Goal: Find specific page/section: Find specific page/section

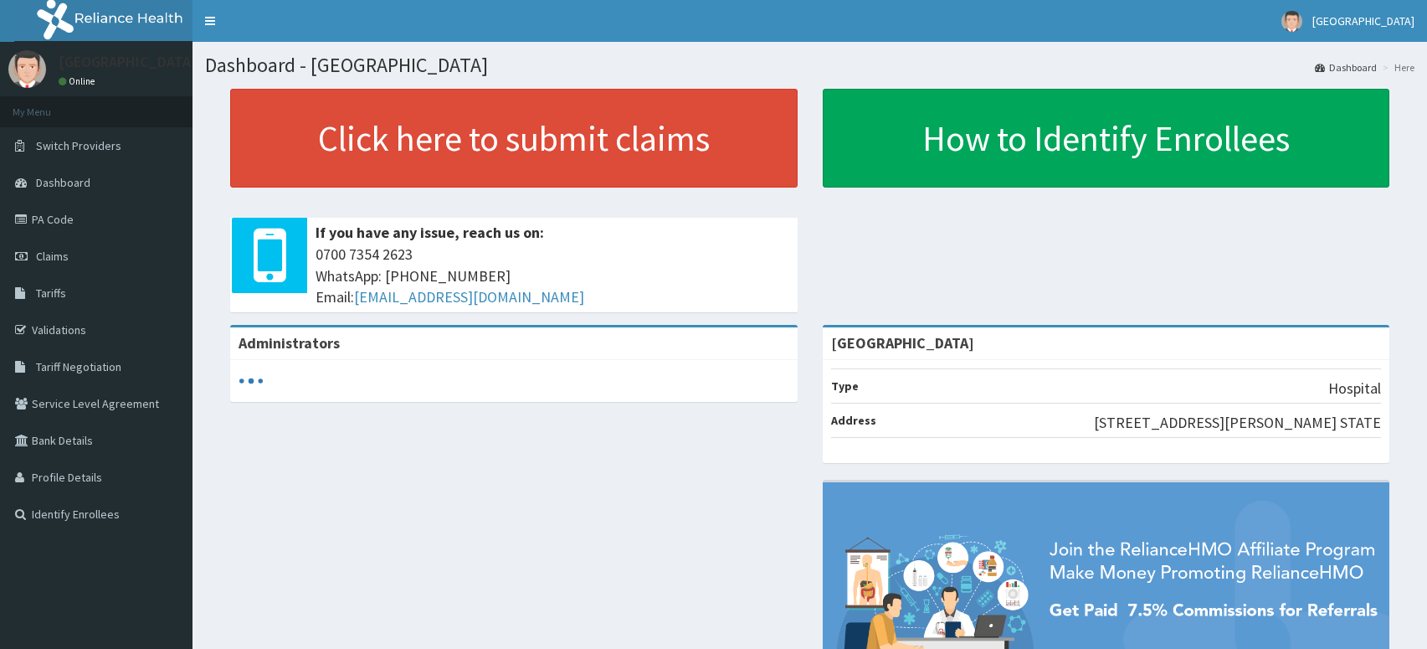
drag, startPoint x: 93, startPoint y: 590, endPoint x: 419, endPoint y: 505, distance: 337.4
click at [93, 590] on aside "[GEOGRAPHIC_DATA] Online My Menu Switch Providers Dashboard PA Code Claims Tari…" at bounding box center [96, 324] width 192 height 649
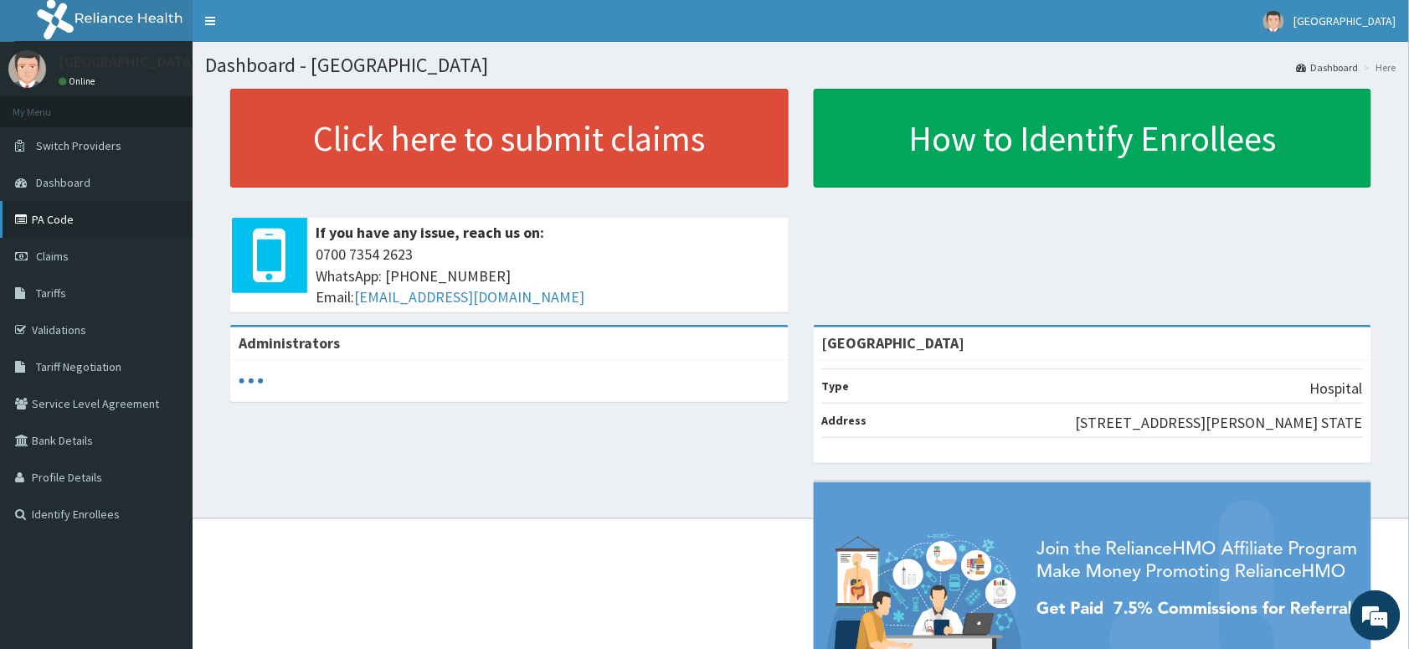
click at [46, 228] on link "PA Code" at bounding box center [96, 219] width 192 height 37
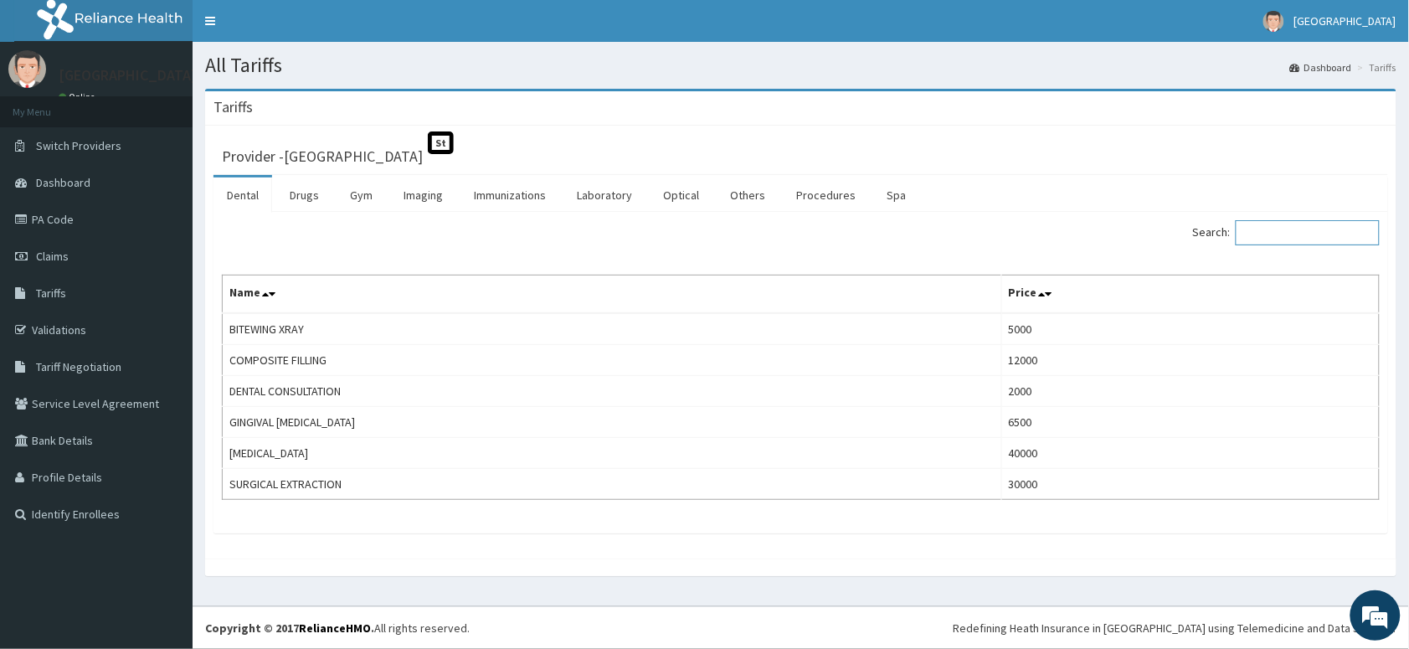
click at [1289, 231] on input "Search:" at bounding box center [1307, 232] width 144 height 25
click at [825, 199] on link "Procedures" at bounding box center [826, 194] width 86 height 35
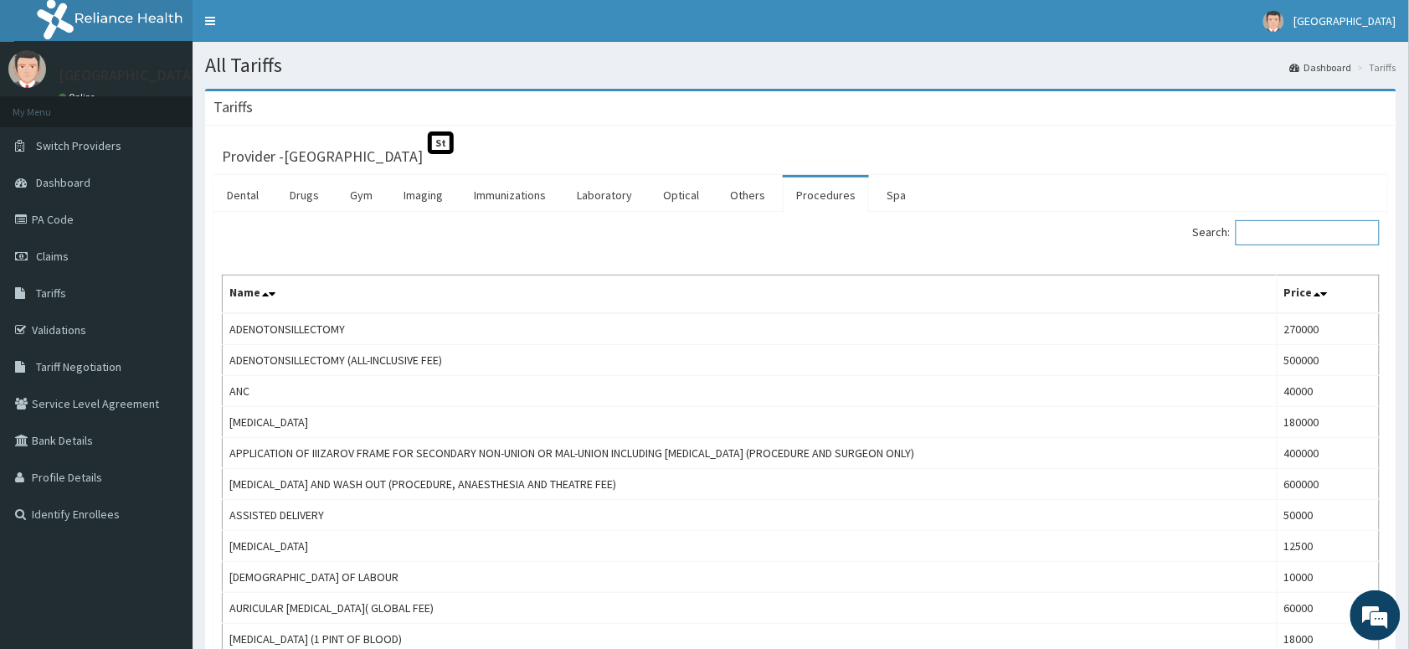
click at [1323, 233] on input "Search:" at bounding box center [1307, 232] width 144 height 25
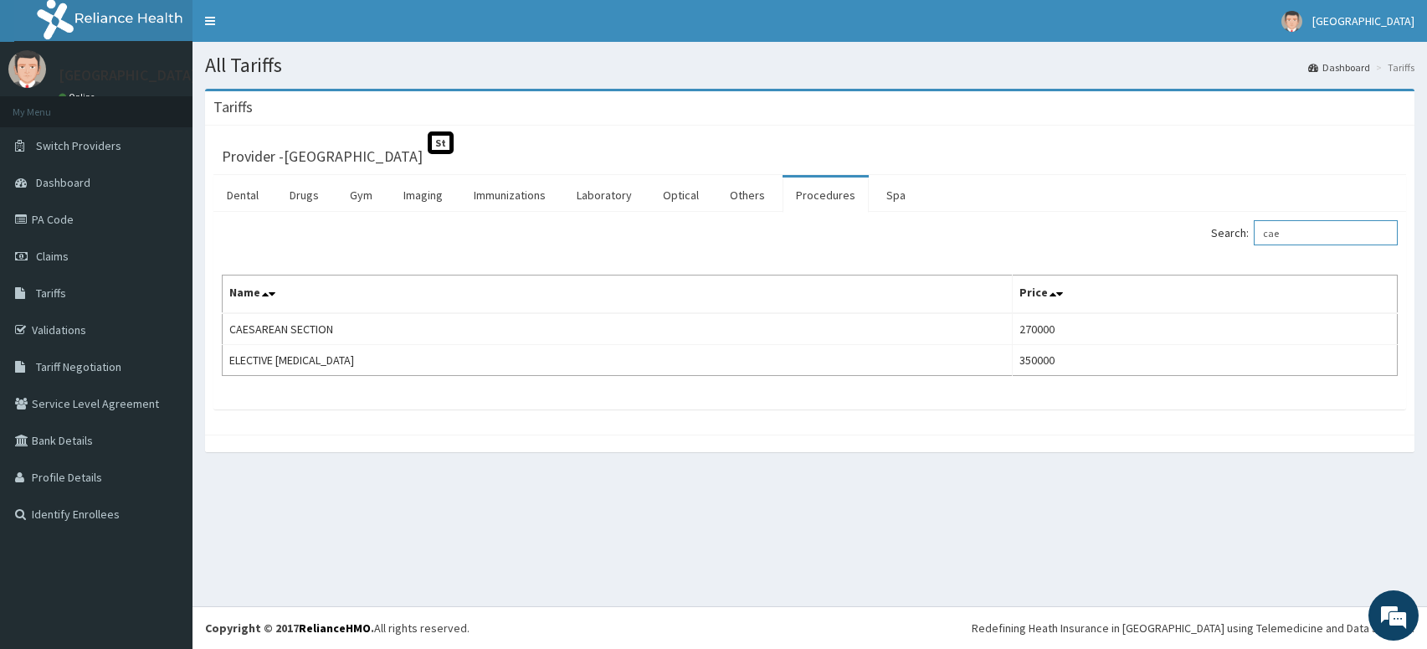
type input "cae"
drag, startPoint x: 1348, startPoint y: 163, endPoint x: 1106, endPoint y: 264, distance: 262.7
click at [1348, 162] on div "Provider - Meridian Hospital St" at bounding box center [810, 153] width 1176 height 23
click at [53, 222] on link "PA Code" at bounding box center [96, 219] width 192 height 37
